Goal: Information Seeking & Learning: Learn about a topic

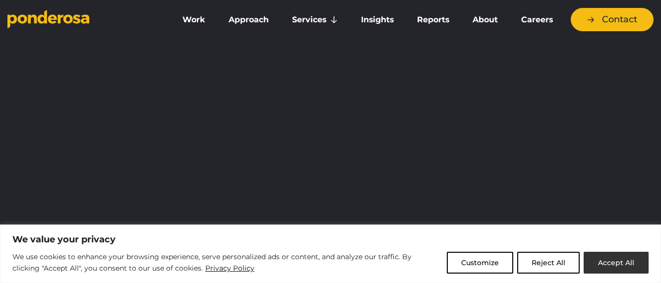
click at [608, 270] on button "Accept All" at bounding box center [615, 263] width 65 height 22
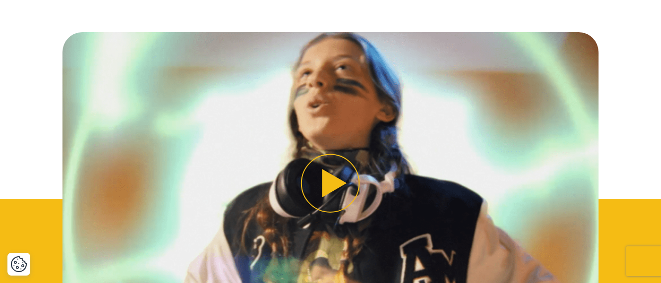
scroll to position [644, 0]
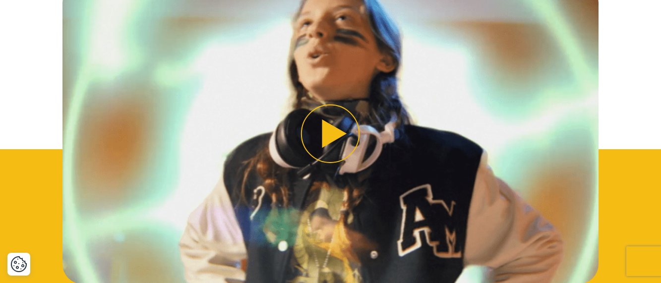
click at [335, 141] on button "Play video" at bounding box center [330, 133] width 536 height 301
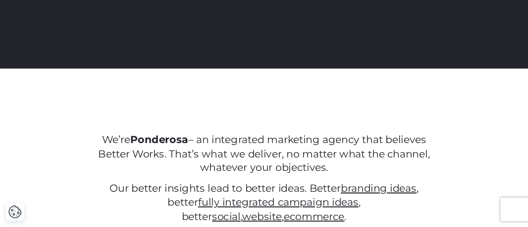
scroll to position [0, 0]
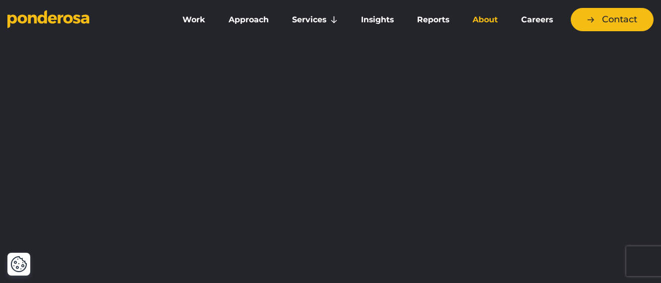
click at [478, 20] on link "About" at bounding box center [485, 19] width 45 height 21
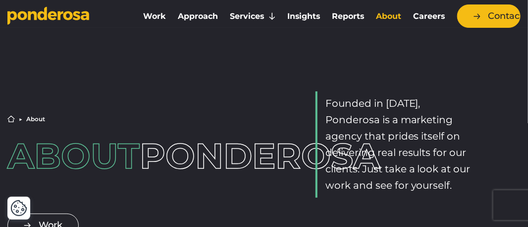
scroll to position [43, 0]
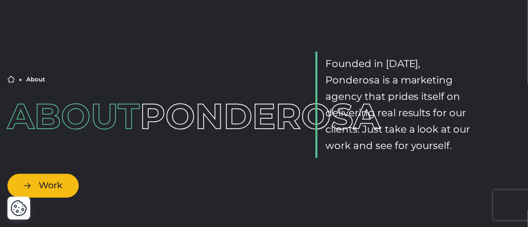
click at [54, 185] on link "Work" at bounding box center [42, 184] width 71 height 23
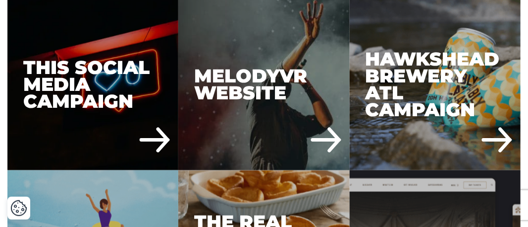
scroll to position [2736, 0]
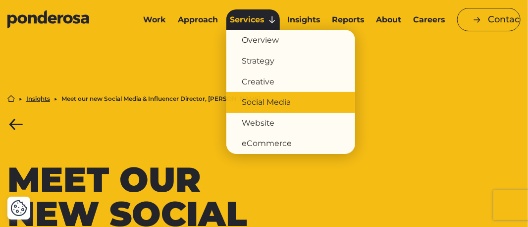
click at [268, 96] on link "Social Media" at bounding box center [291, 102] width 129 height 21
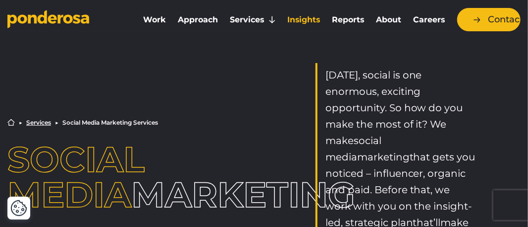
click at [316, 20] on link "Insights" at bounding box center [304, 19] width 41 height 21
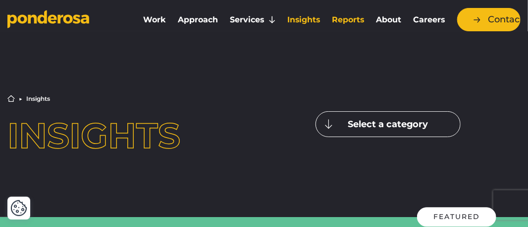
click at [351, 22] on link "Reports" at bounding box center [349, 19] width 40 height 21
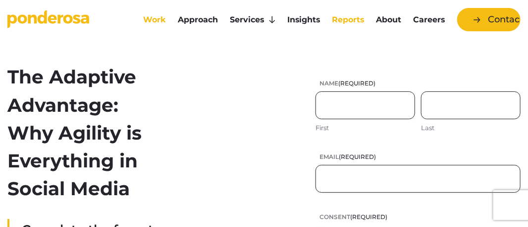
click at [155, 22] on link "Work" at bounding box center [155, 19] width 31 height 21
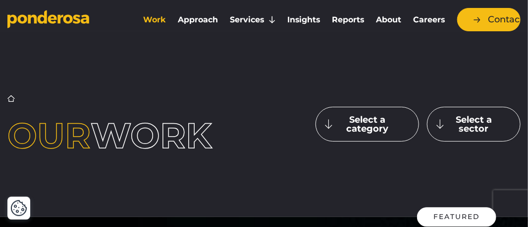
scroll to position [40, 0]
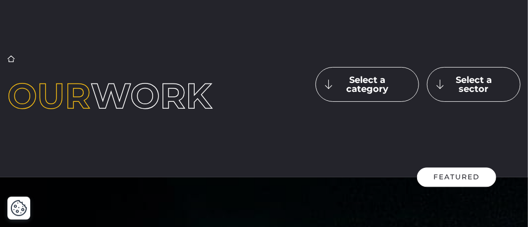
click at [347, 102] on button "Select a category" at bounding box center [368, 84] width 104 height 35
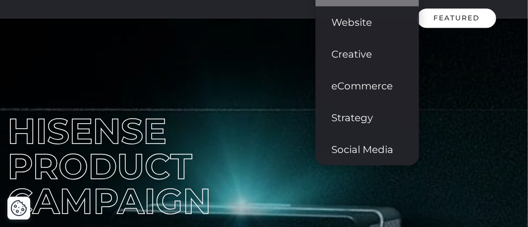
scroll to position [0, 0]
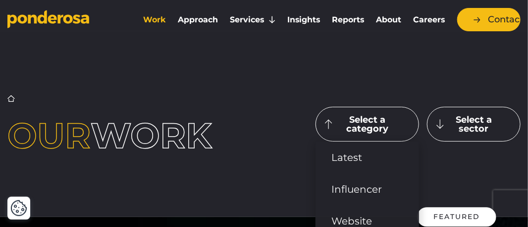
click at [492, 138] on button "Select a sector" at bounding box center [474, 124] width 94 height 35
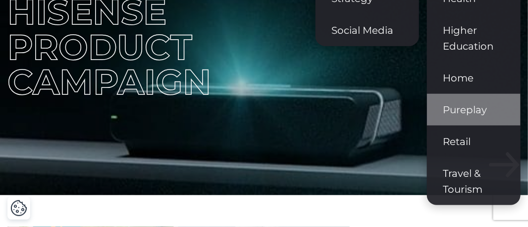
scroll to position [397, 0]
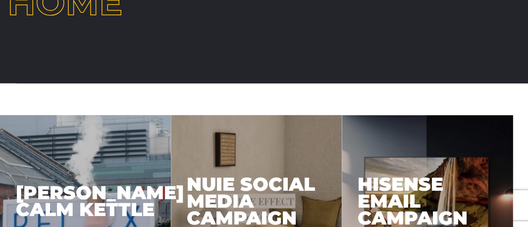
scroll to position [243, 0]
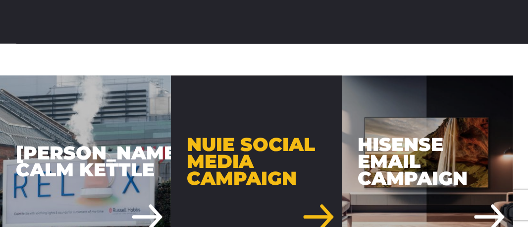
click at [280, 151] on div "Nuie Social Media Campaign" at bounding box center [256, 160] width 171 height 171
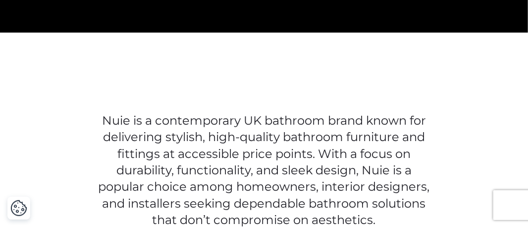
scroll to position [357, 0]
